Goal: Navigation & Orientation: Find specific page/section

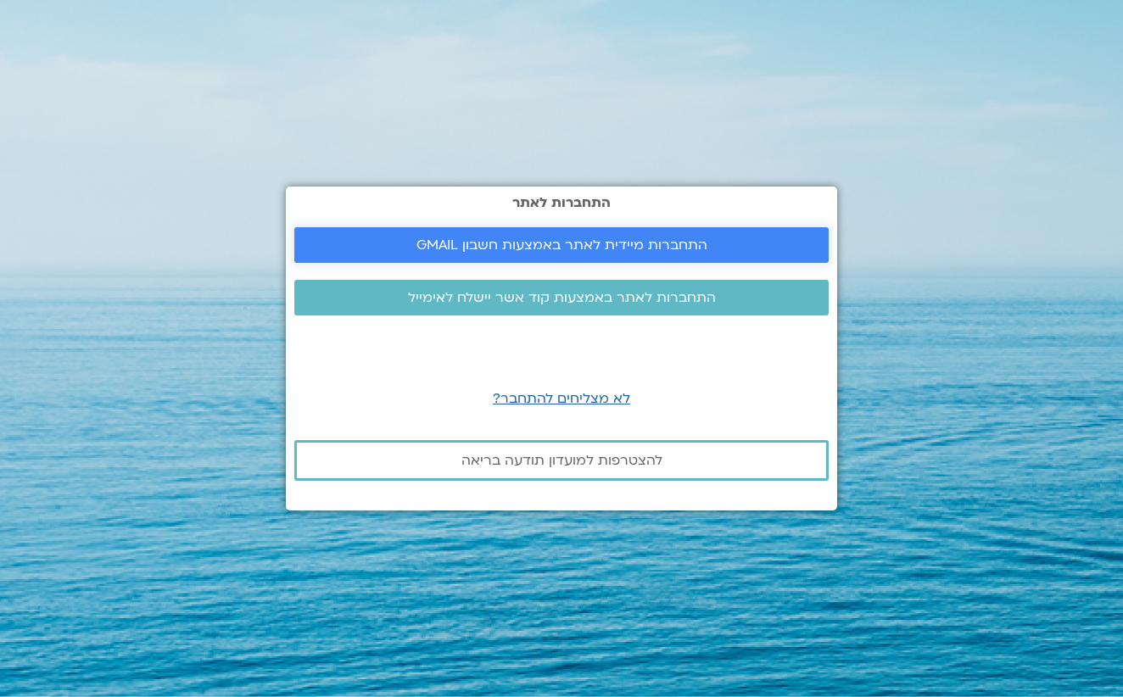
click at [672, 247] on span "התחברות מיידית לאתר באמצעות חשבון GMAIL" at bounding box center [562, 245] width 291 height 15
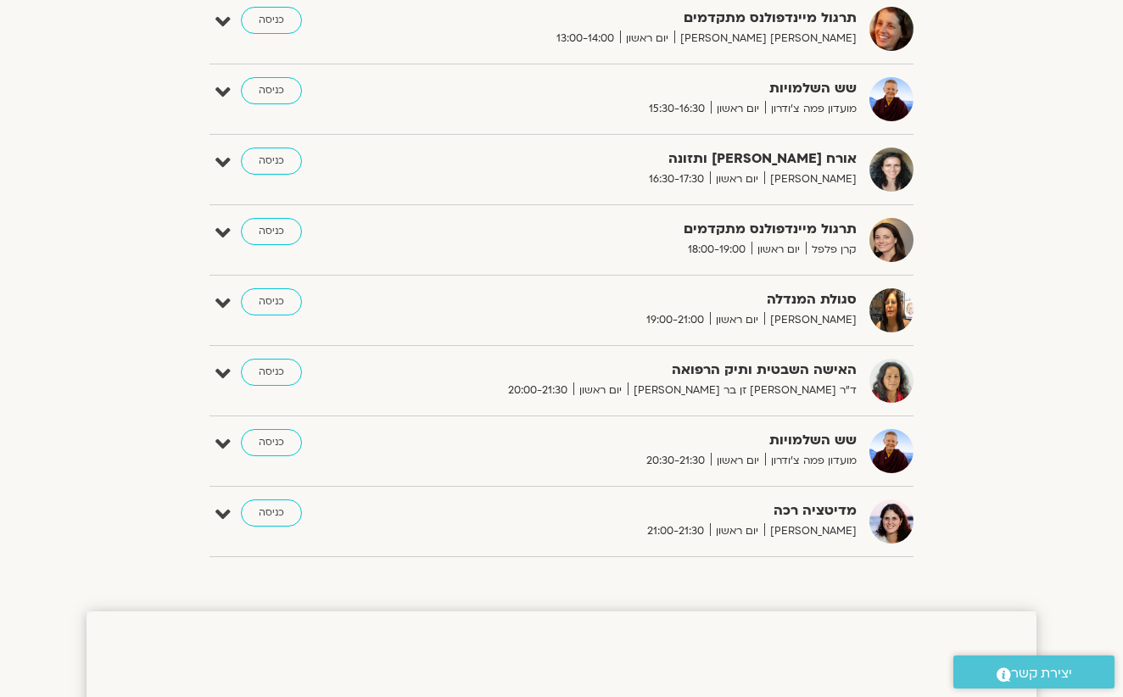
scroll to position [813, 0]
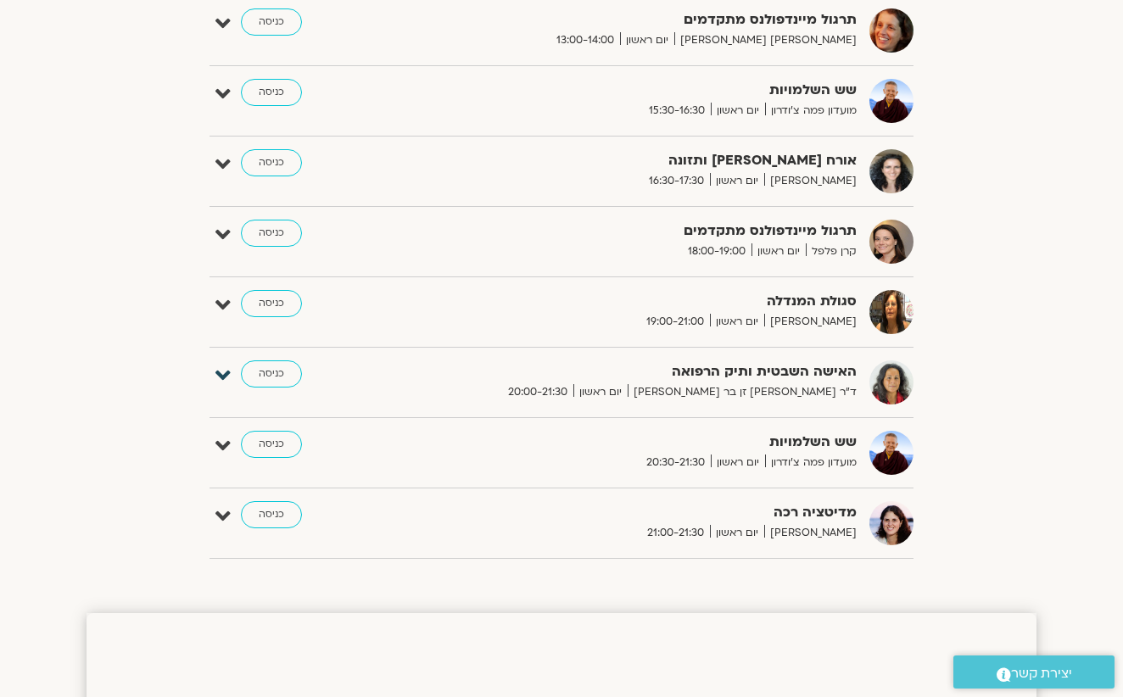
click at [221, 373] on icon at bounding box center [223, 376] width 15 height 24
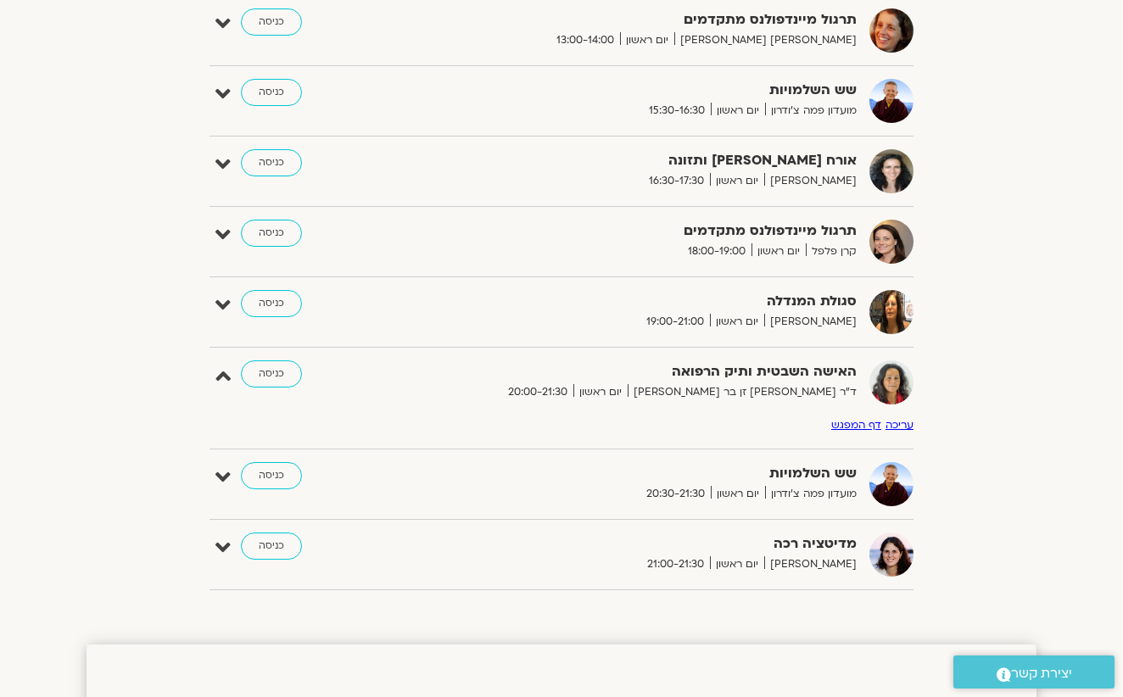
click at [855, 423] on link "דף המפגש" at bounding box center [857, 425] width 50 height 14
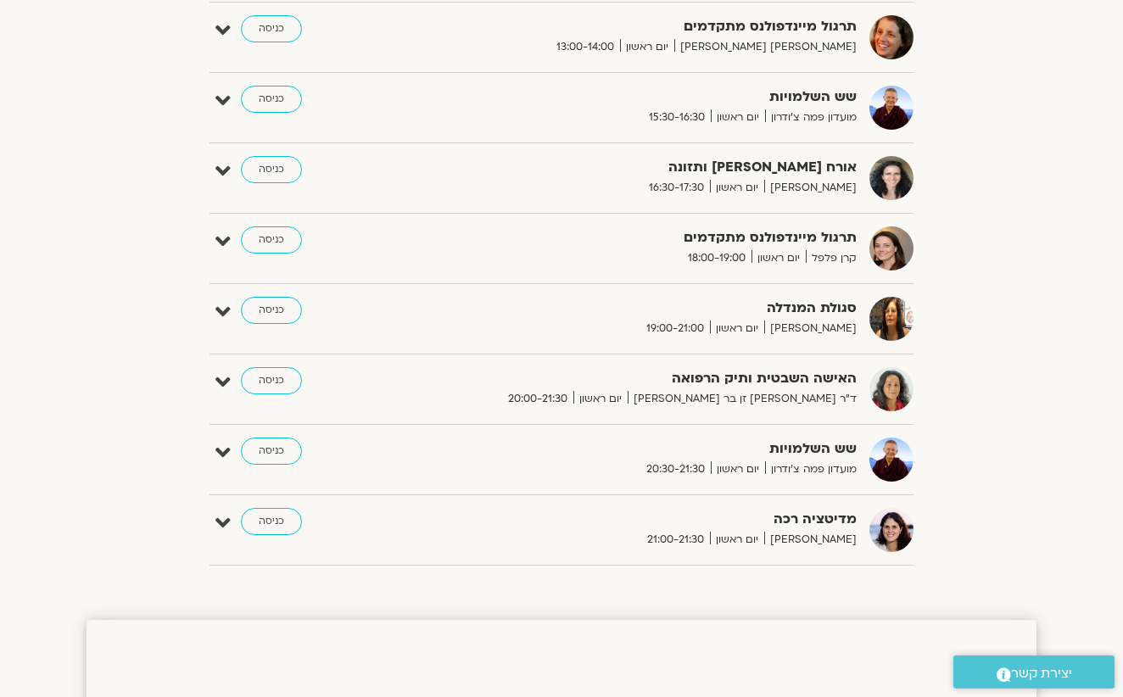
scroll to position [809, 0]
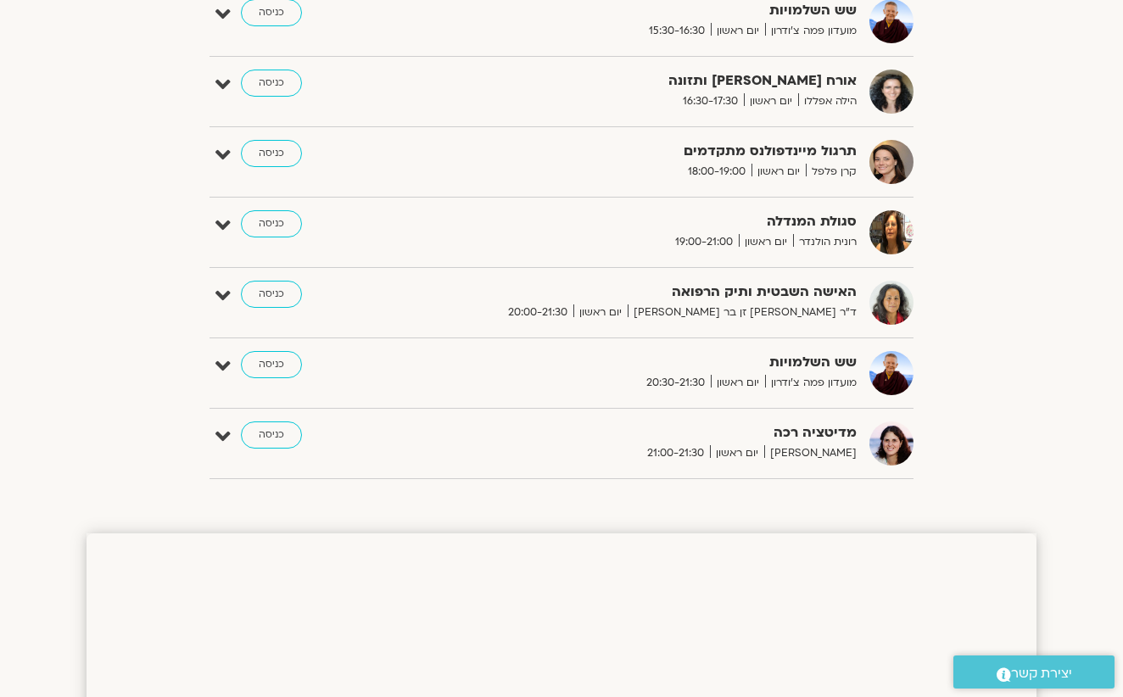
scroll to position [838, 0]
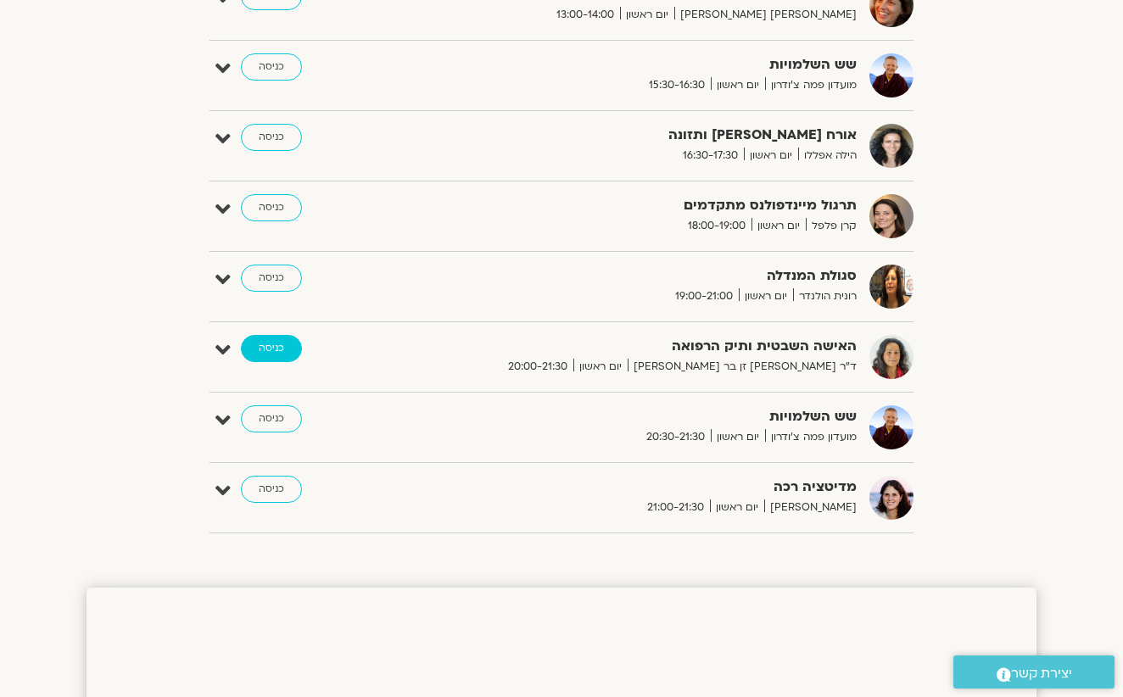
click at [284, 351] on link "כניסה" at bounding box center [271, 348] width 61 height 27
